Goal: Transaction & Acquisition: Purchase product/service

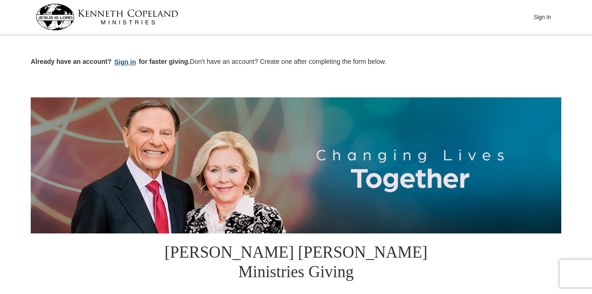
click at [127, 65] on button "Sign in" at bounding box center [125, 62] width 27 height 11
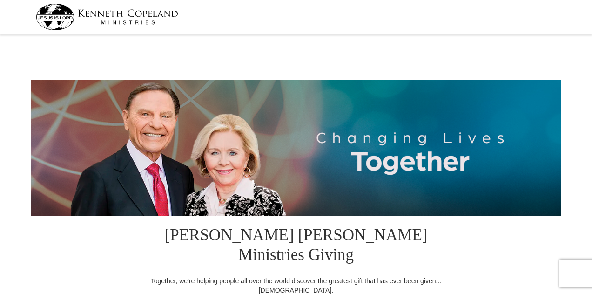
select select "[GEOGRAPHIC_DATA]"
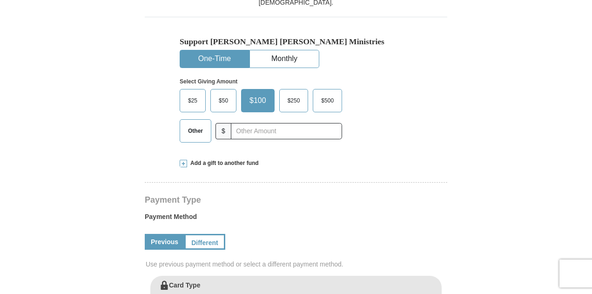
scroll to position [290, 0]
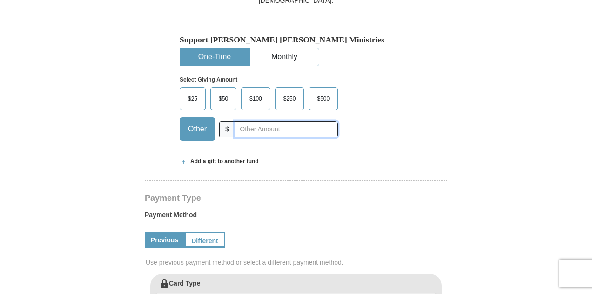
click at [239, 121] on input "text" at bounding box center [286, 129] width 103 height 16
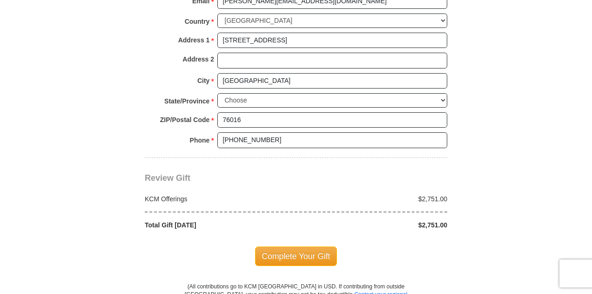
scroll to position [748, 0]
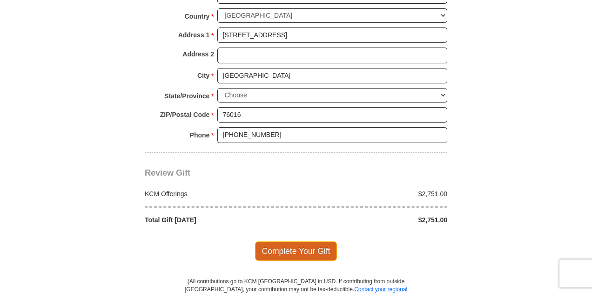
type input "2751"
click at [285, 241] on span "Complete Your Gift" at bounding box center [296, 251] width 82 height 20
